Goal: Task Accomplishment & Management: Complete application form

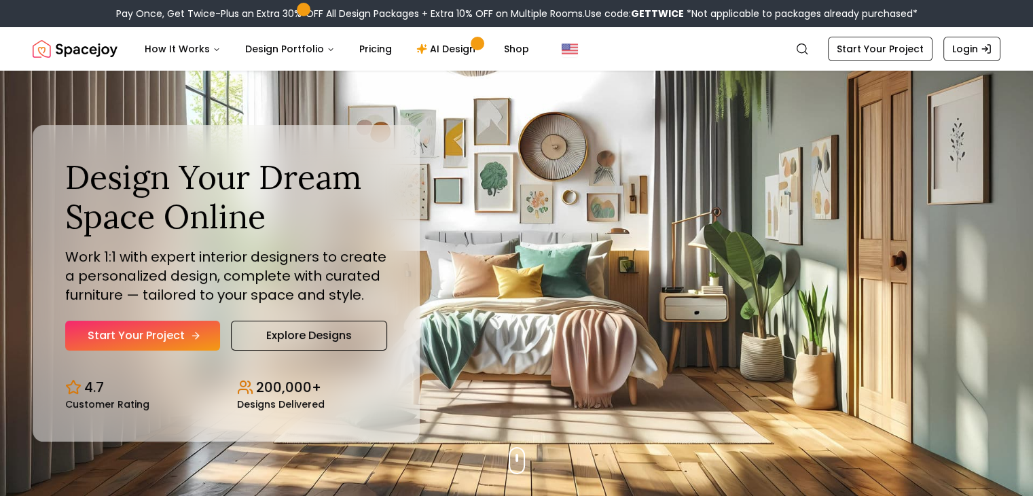
click at [179, 335] on link "Start Your Project" at bounding box center [142, 336] width 155 height 30
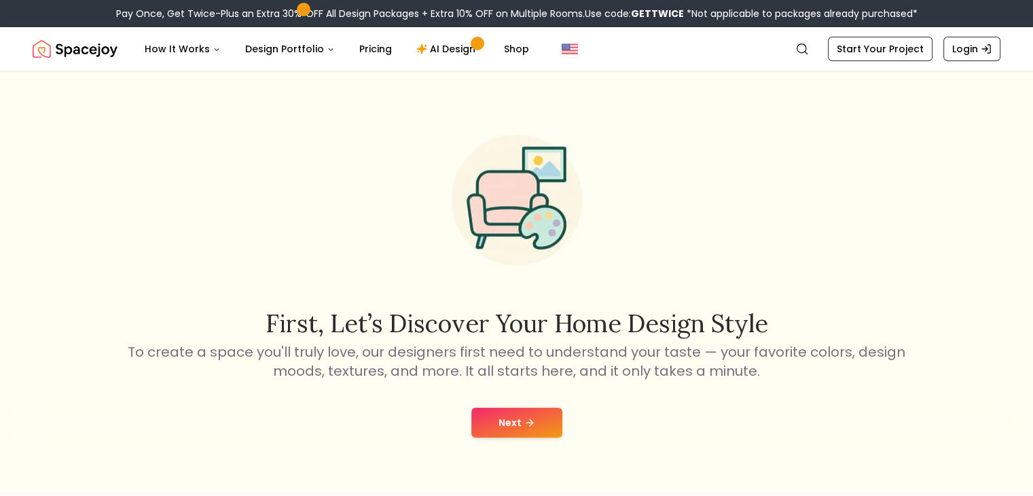
click at [482, 412] on button "Next" at bounding box center [516, 422] width 91 height 30
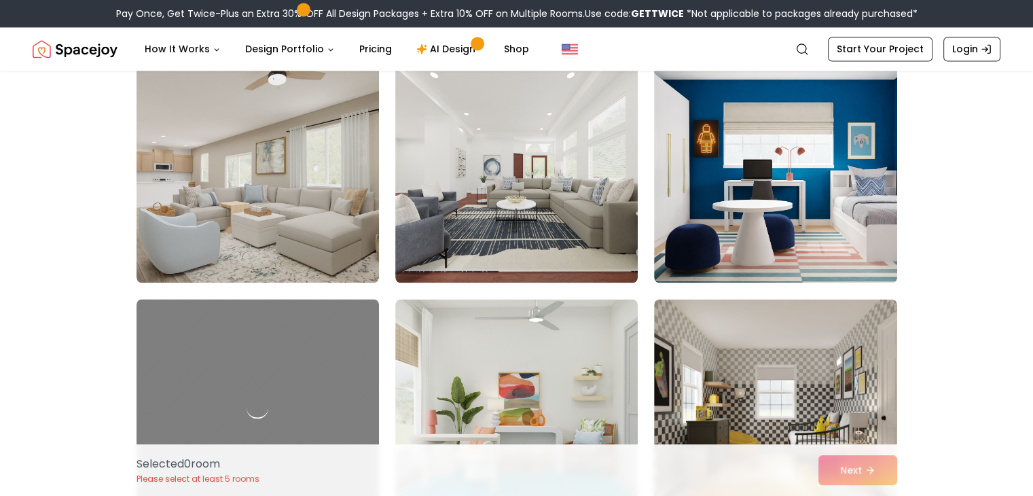
scroll to position [2260, 0]
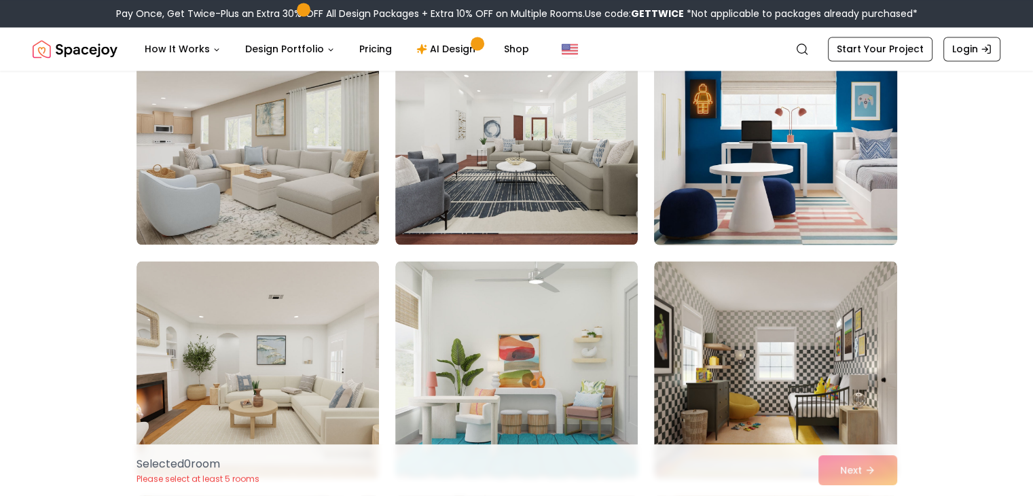
click at [803, 196] on img at bounding box center [775, 136] width 255 height 228
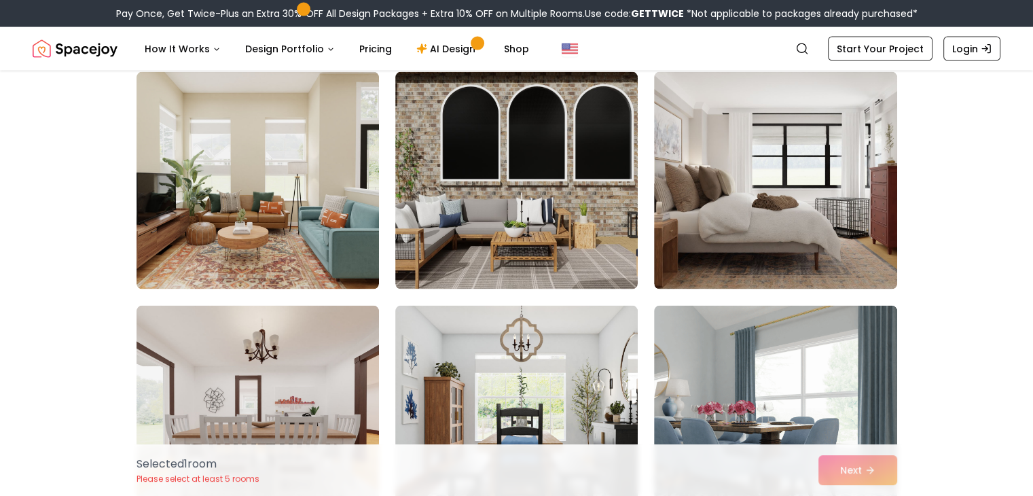
scroll to position [2914, 0]
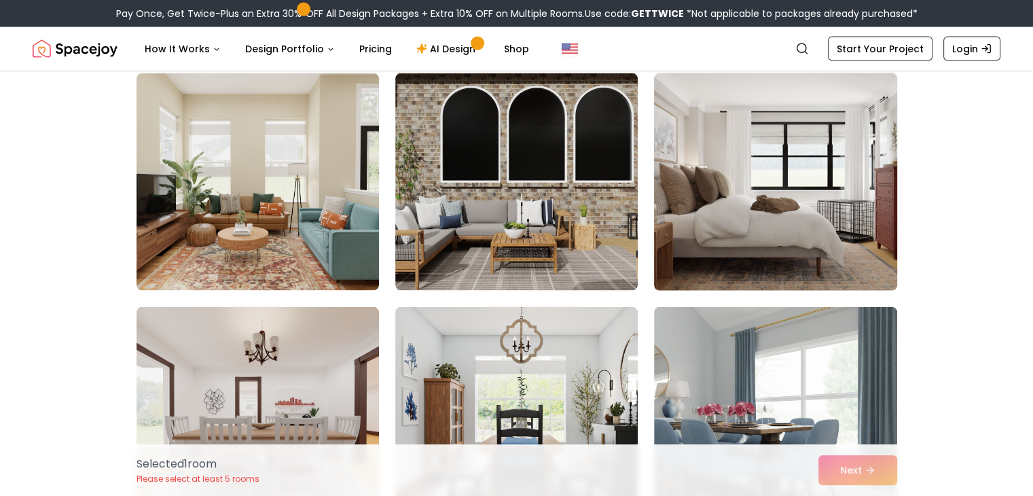
click at [772, 183] on img at bounding box center [775, 182] width 255 height 228
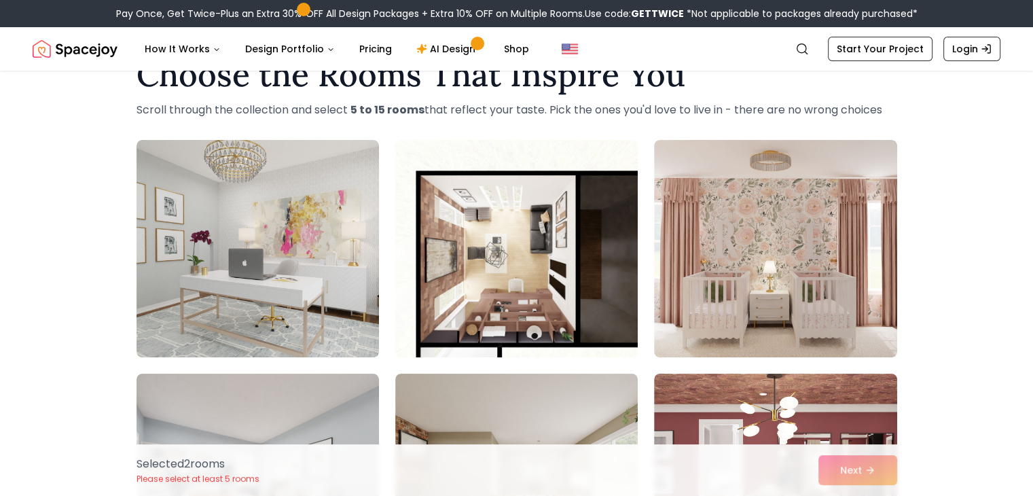
scroll to position [0, 0]
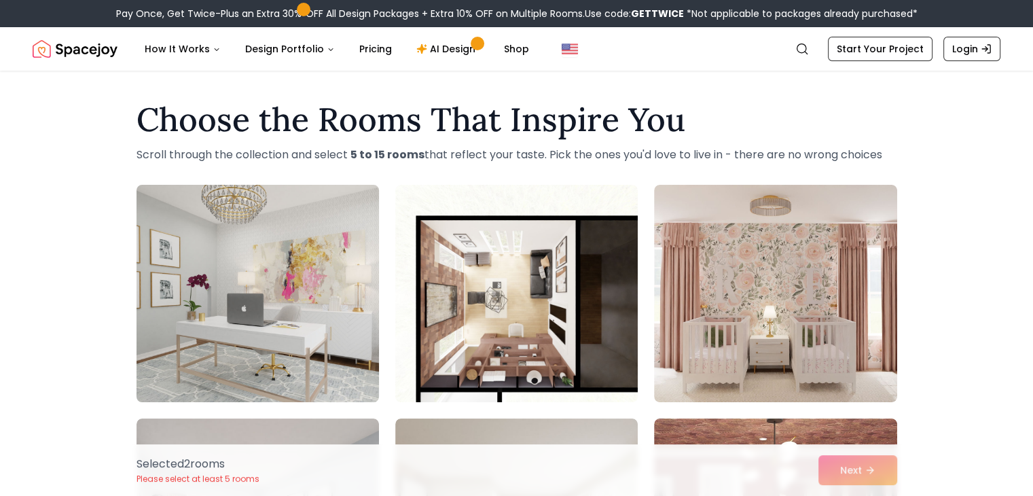
click at [287, 292] on img at bounding box center [257, 293] width 255 height 228
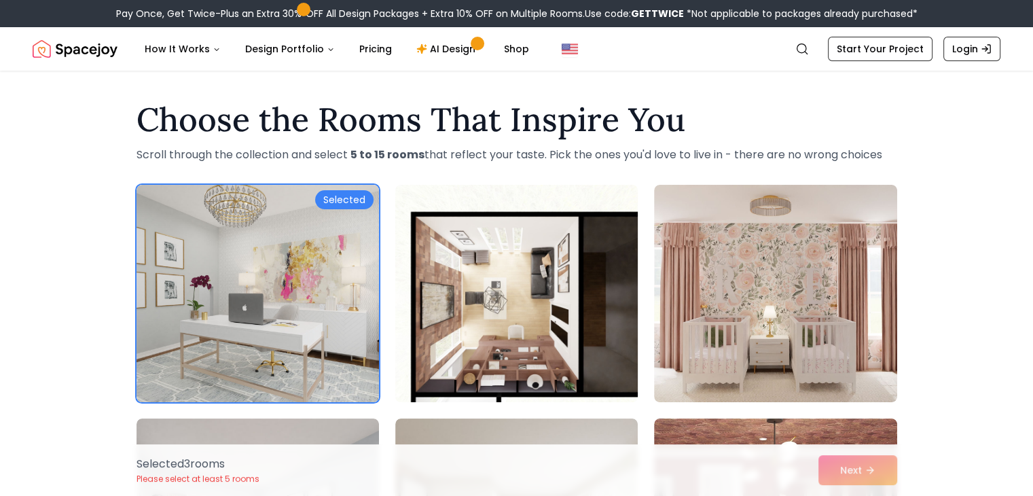
click at [543, 297] on img at bounding box center [516, 293] width 255 height 228
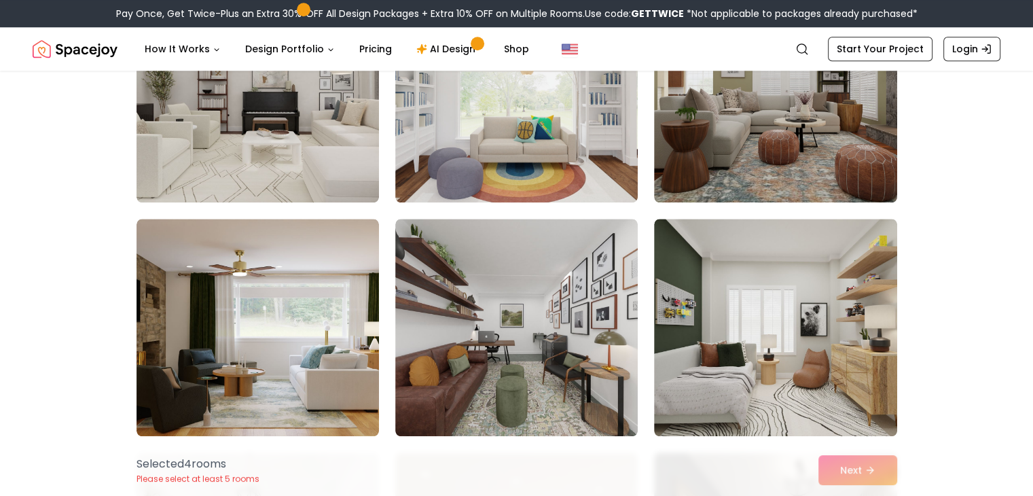
scroll to position [1368, 0]
click at [543, 297] on img at bounding box center [516, 326] width 242 height 217
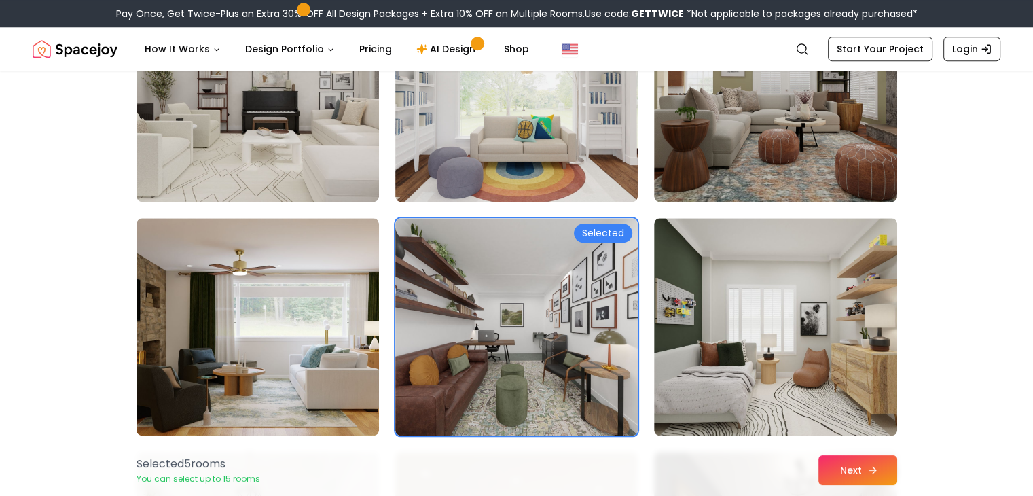
click at [879, 479] on button "Next" at bounding box center [857, 470] width 79 height 30
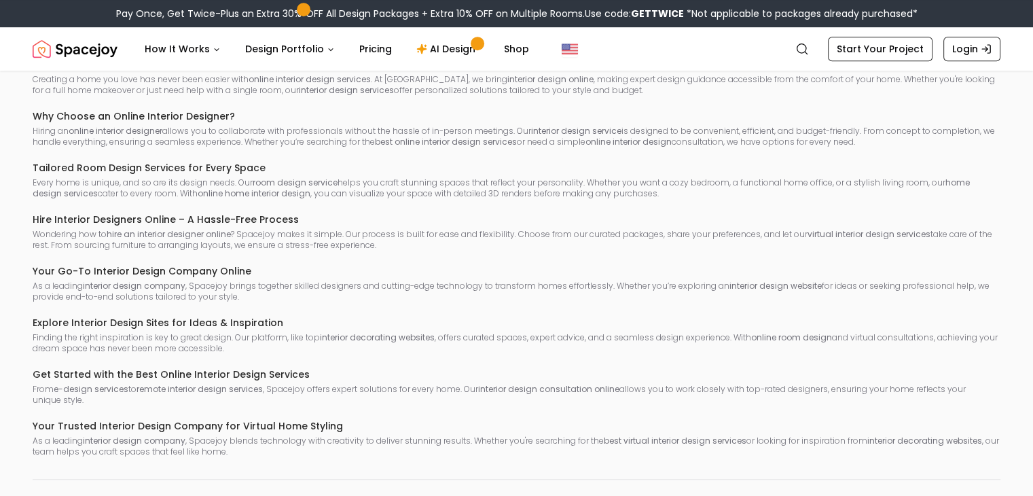
scroll to position [907, 0]
